Goal: Subscribe to service/newsletter

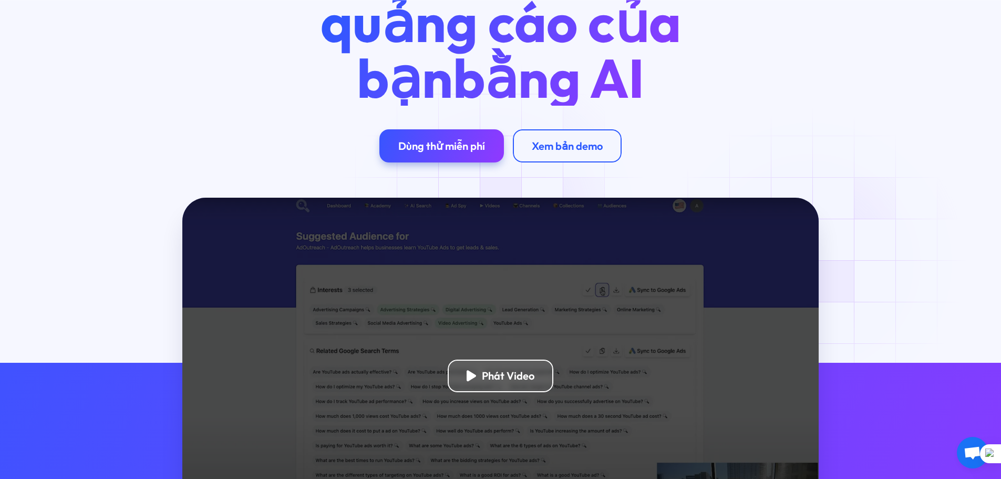
scroll to position [158, 0]
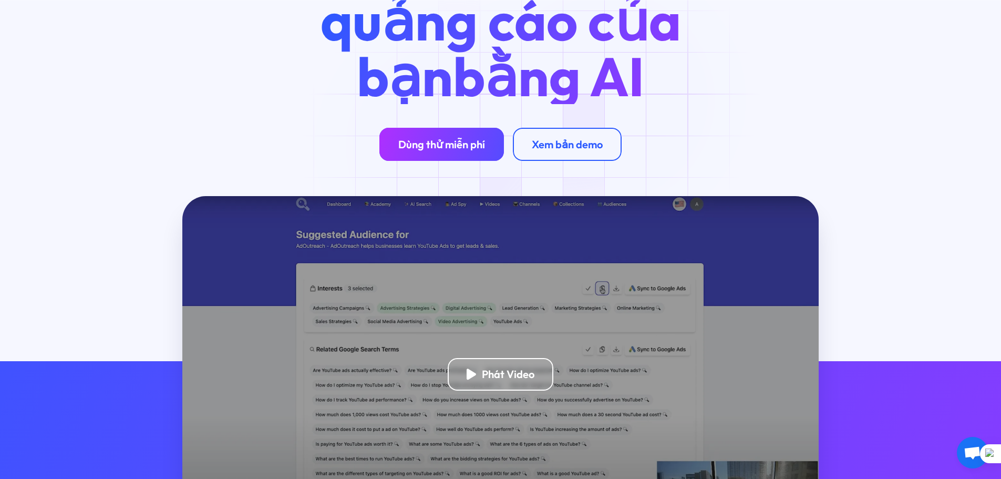
click at [459, 146] on font "Dùng thử miễn phí" at bounding box center [441, 144] width 87 height 13
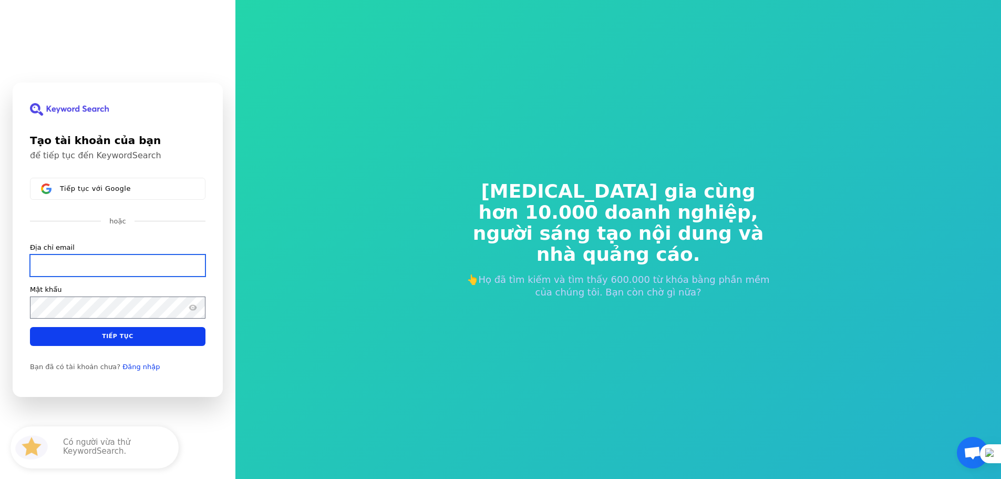
click at [152, 264] on input "Địa chỉ email" at bounding box center [118, 265] width 176 height 22
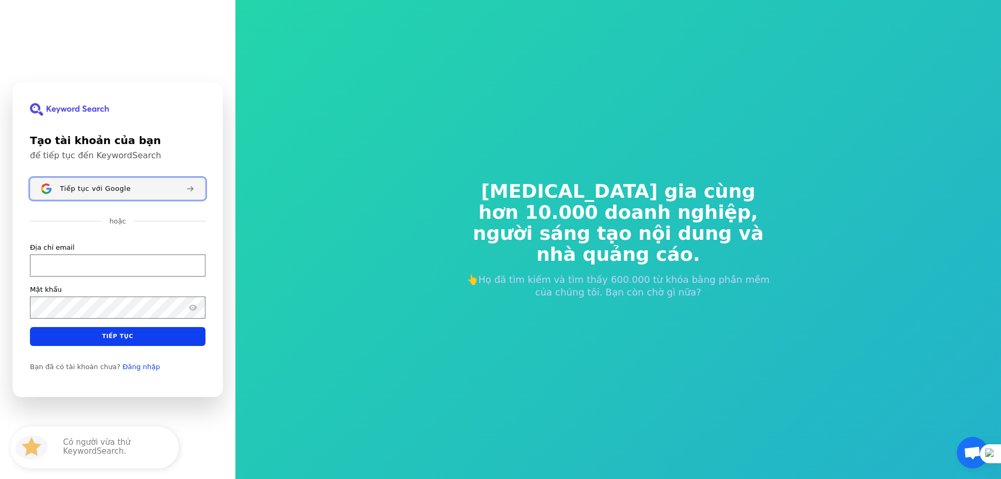
click at [161, 190] on div "Tiếp tục với Google" at bounding box center [119, 188] width 118 height 8
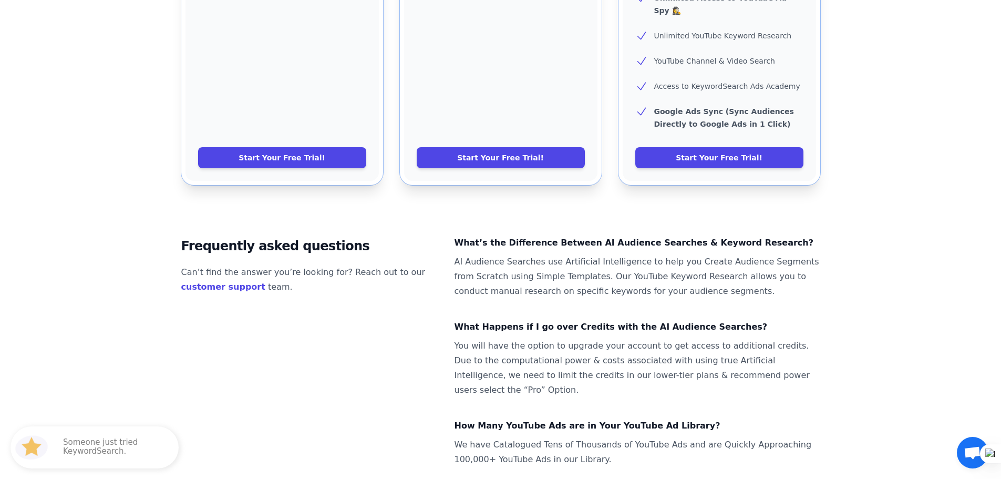
scroll to position [574, 0]
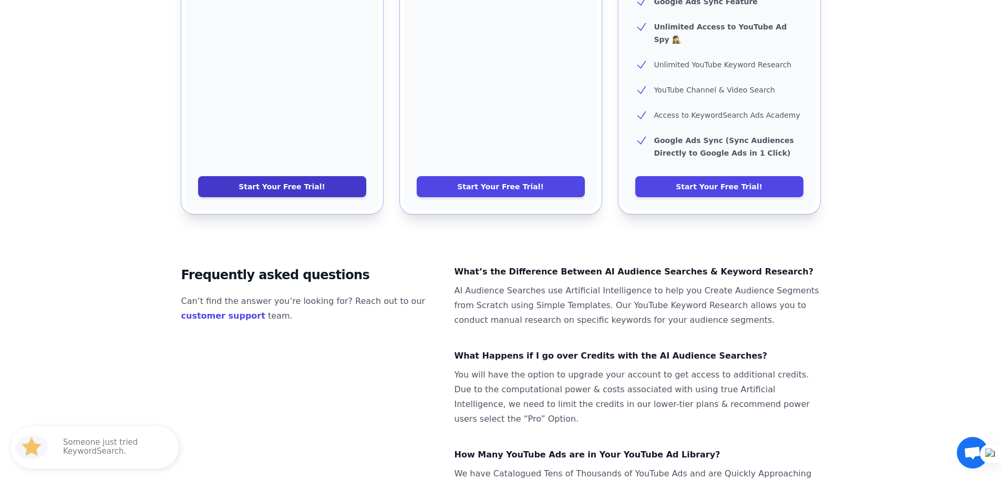
click at [284, 176] on link "Start Your Free Trial!" at bounding box center [282, 186] width 168 height 21
